Goal: Task Accomplishment & Management: Manage account settings

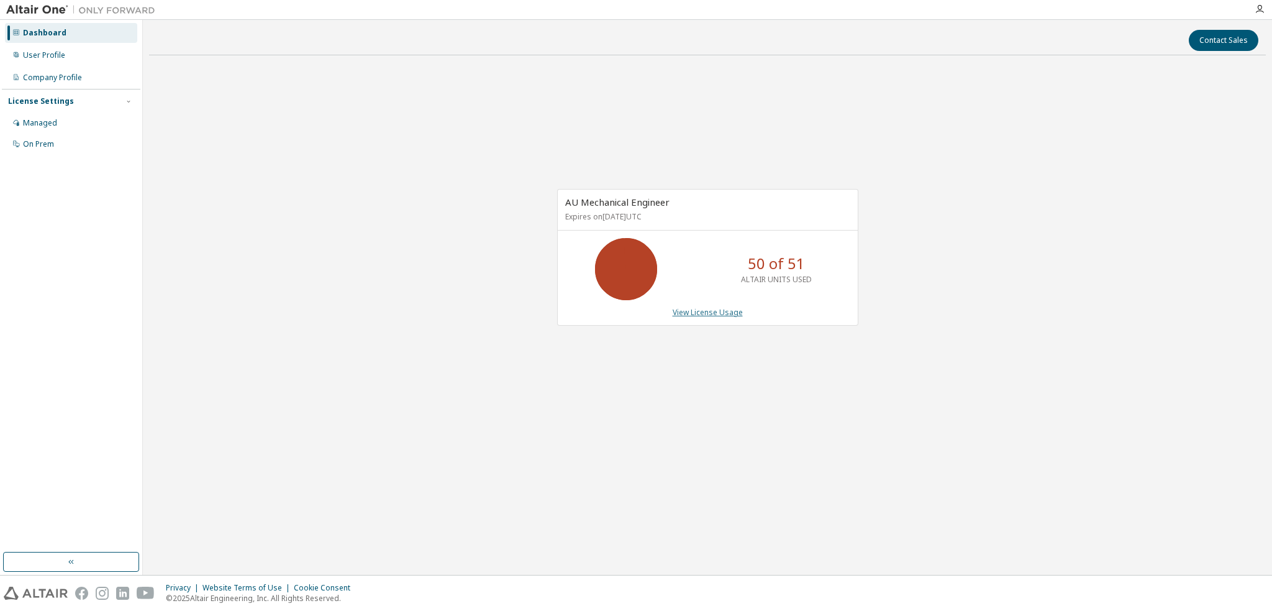
click at [689, 312] on link "View License Usage" at bounding box center [708, 312] width 70 height 11
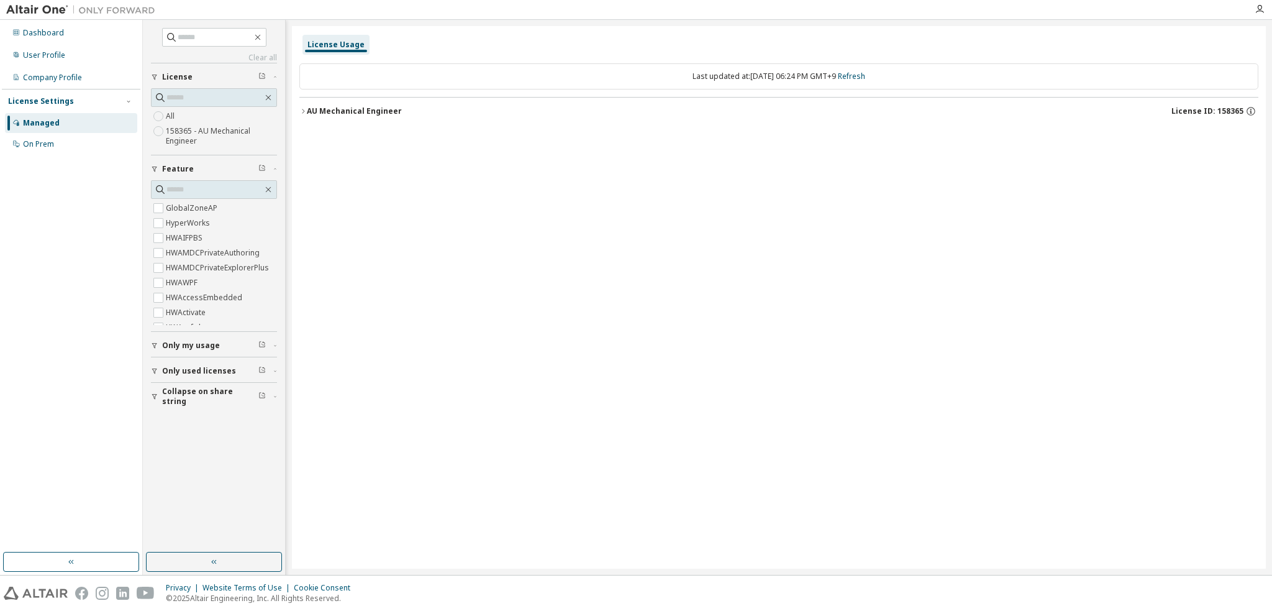
click at [304, 112] on icon "button" at bounding box center [302, 110] width 7 height 7
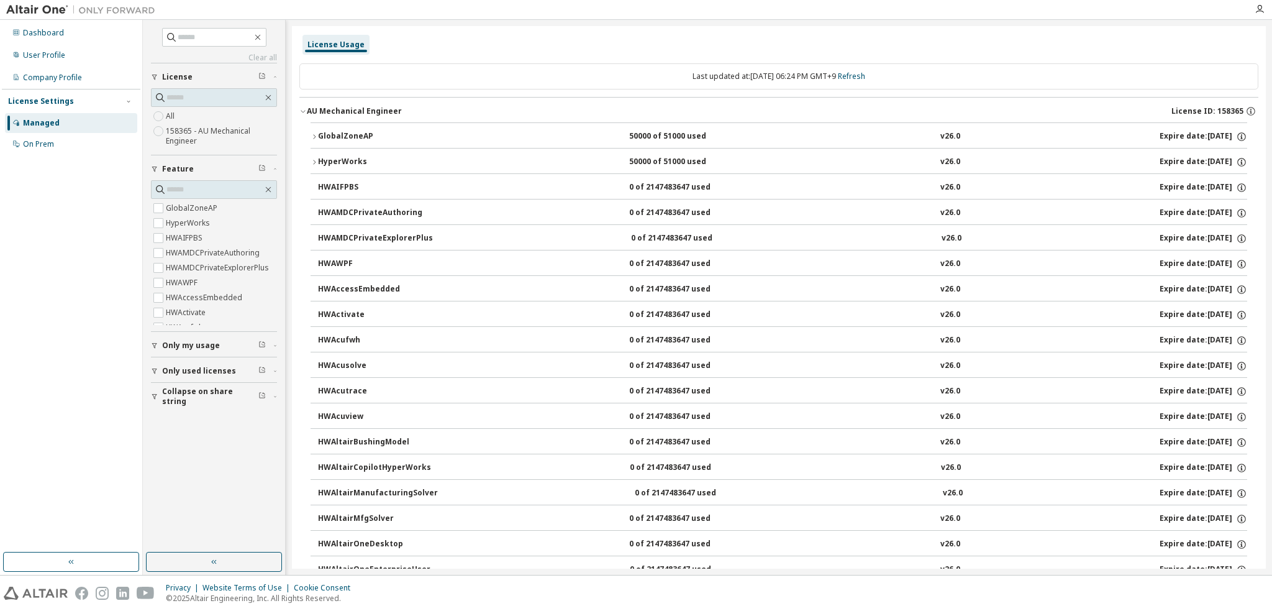
click at [316, 155] on button "HyperWorks 50000 of 51000 used v26.0 Expire date: [DATE]" at bounding box center [779, 161] width 937 height 27
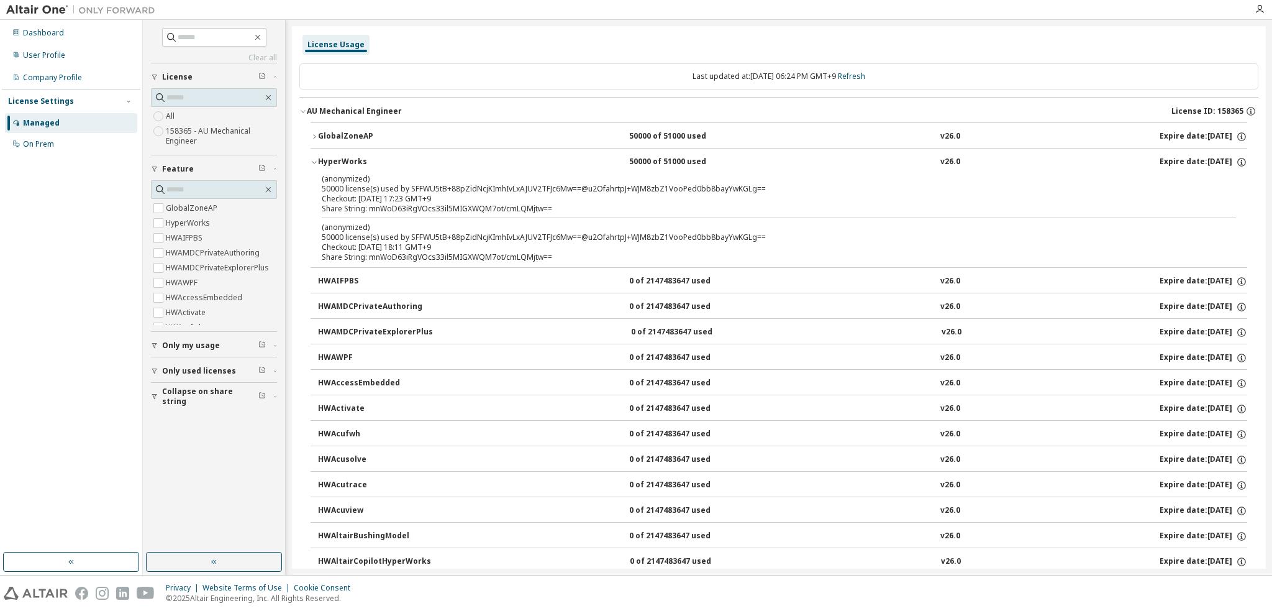
click at [414, 204] on div "Share String: mnWoD63iRgVOcs33il5MIGXWQM7ot/cmLQMjtw==" at bounding box center [764, 209] width 884 height 10
click at [651, 158] on div "50000 of 51000 used" at bounding box center [685, 162] width 112 height 11
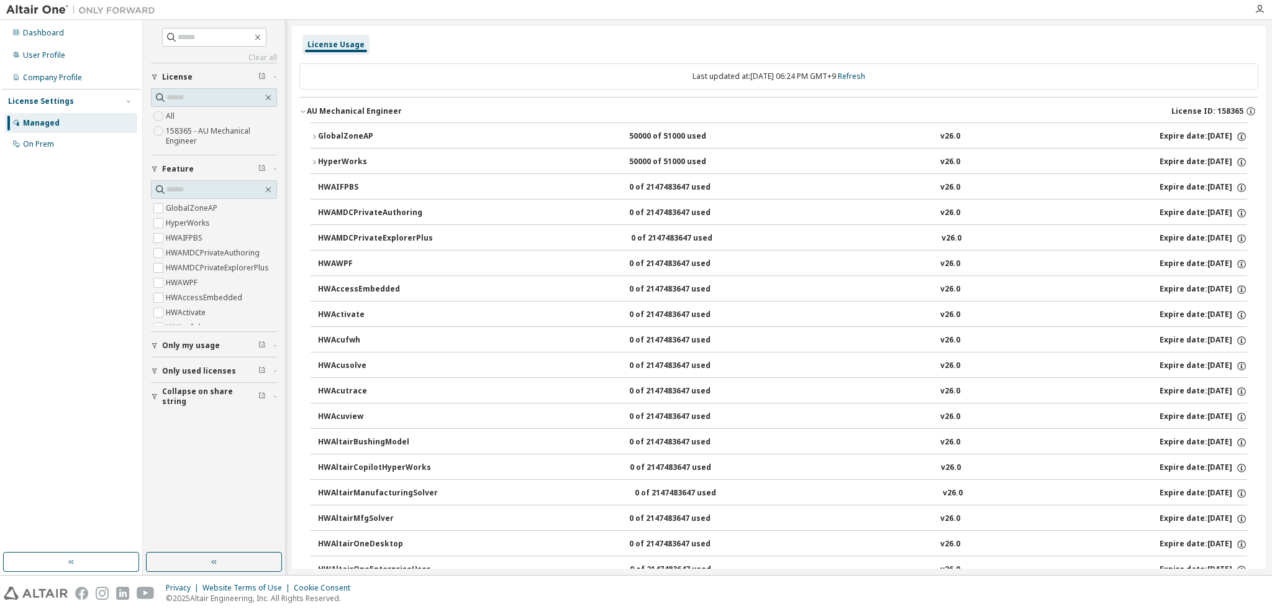
click at [651, 158] on div "50000 of 51000 used" at bounding box center [685, 162] width 112 height 11
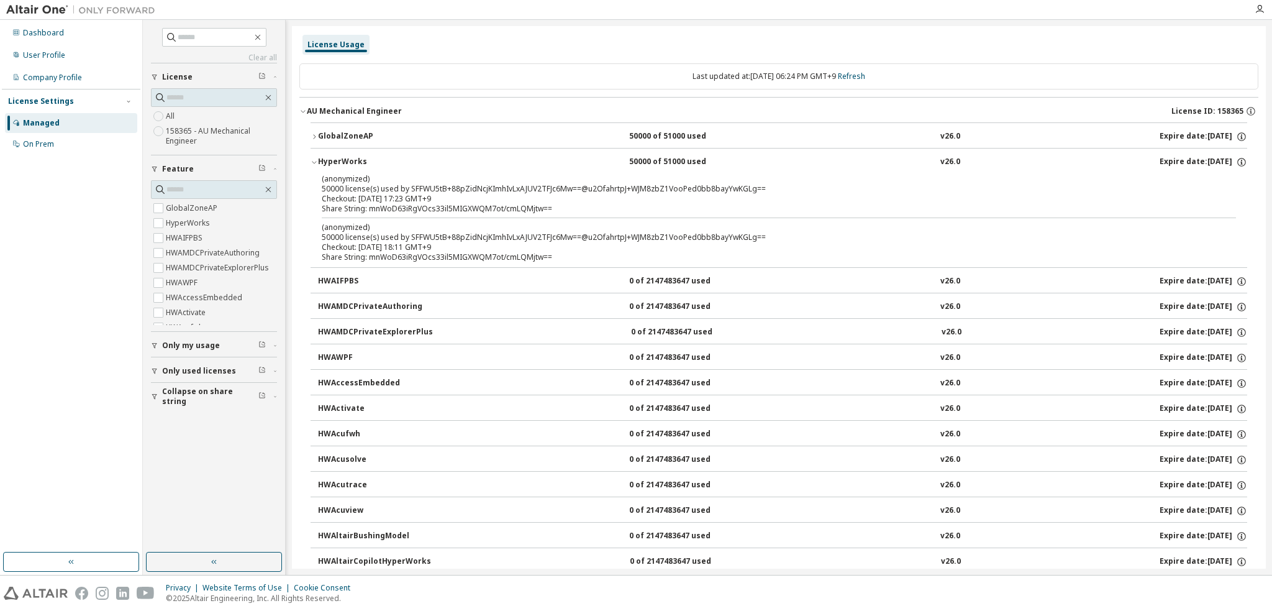
click at [1172, 157] on div "Expire date: [DATE]" at bounding box center [1204, 162] width 88 height 11
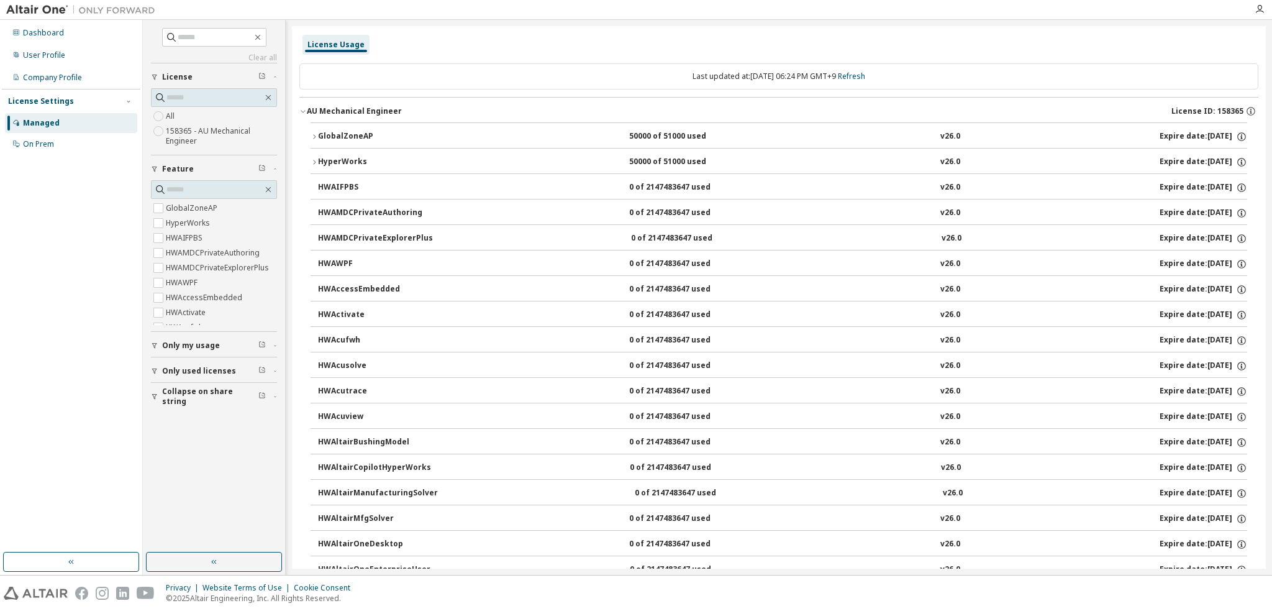
click at [340, 136] on div "GlobalZoneAP" at bounding box center [374, 136] width 112 height 11
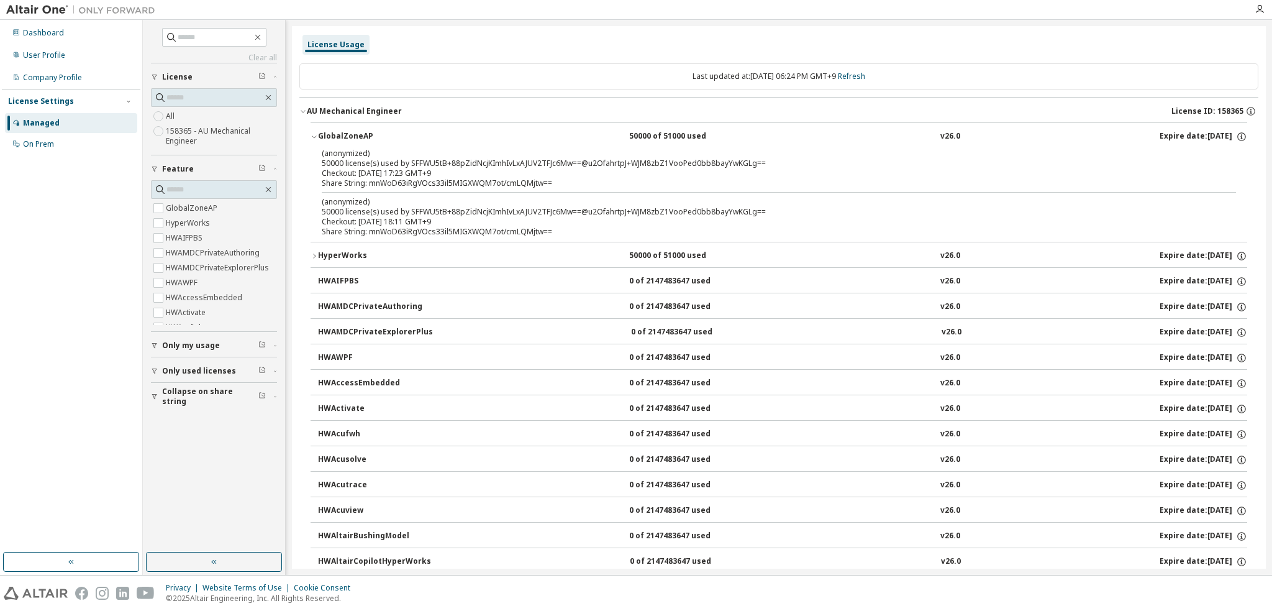
click at [1185, 109] on span "License ID: 158365" at bounding box center [1207, 111] width 72 height 10
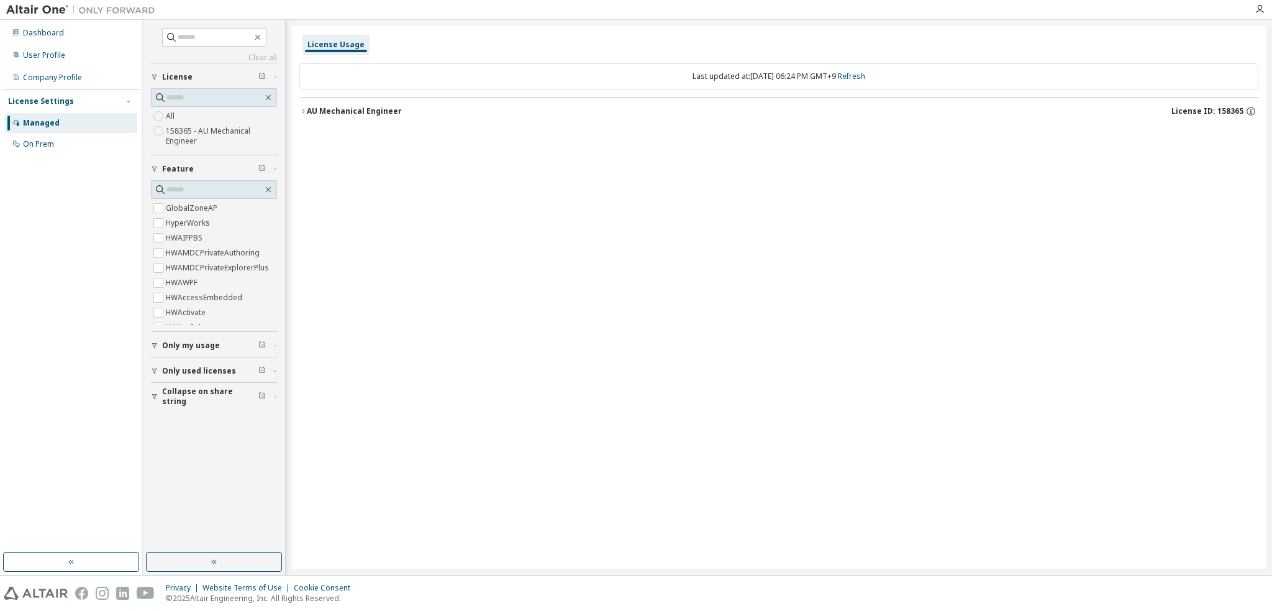
click at [1183, 109] on span "License ID: 158365" at bounding box center [1207, 111] width 72 height 10
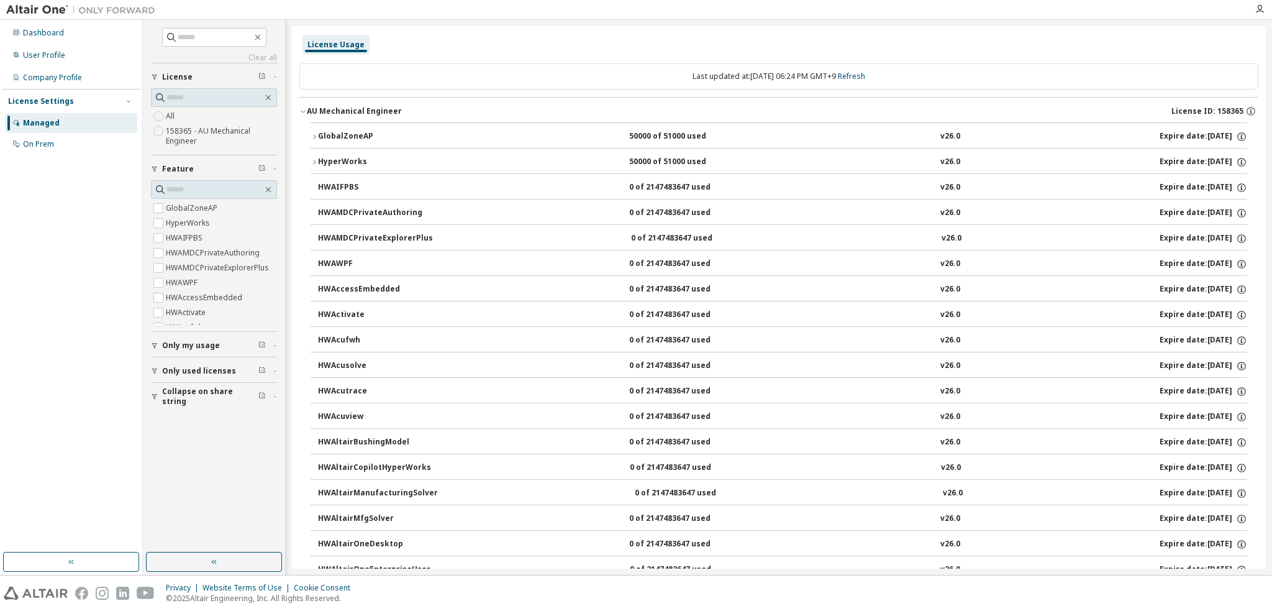
click at [194, 347] on span "Only my usage" at bounding box center [191, 345] width 58 height 10
click at [194, 368] on span "Only used licenses" at bounding box center [199, 371] width 74 height 10
click at [224, 428] on span "Collapse on share string" at bounding box center [210, 432] width 96 height 20
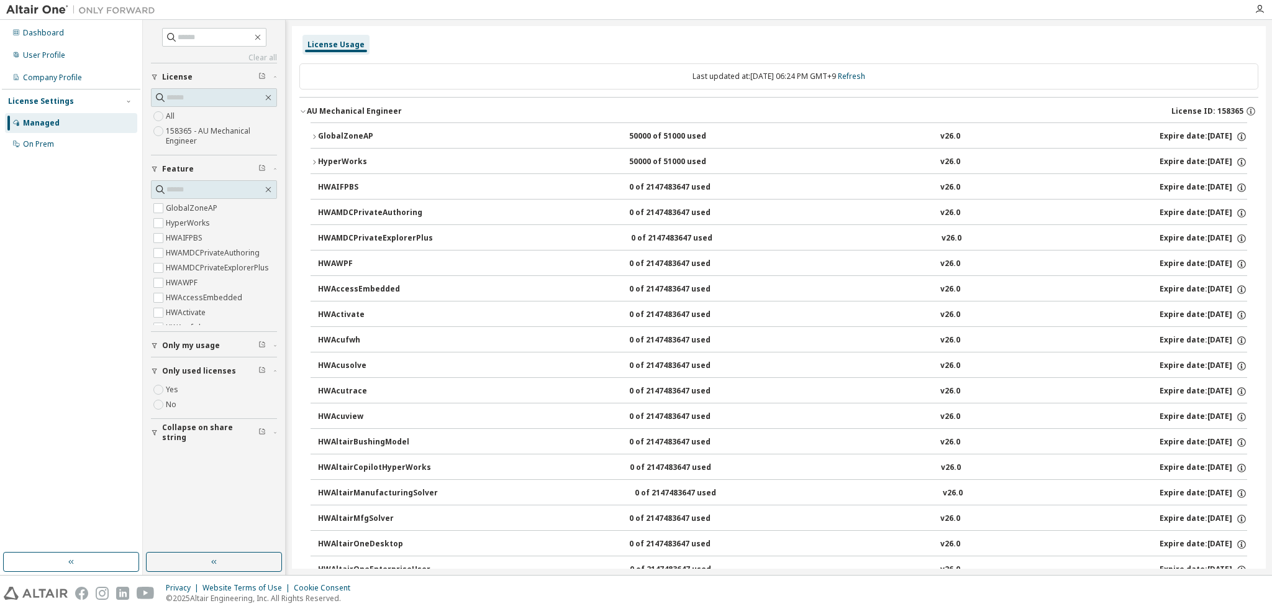
click at [209, 372] on span "Only used licenses" at bounding box center [199, 371] width 74 height 10
click at [214, 351] on button "Only my usage" at bounding box center [214, 345] width 126 height 27
